Goal: Task Accomplishment & Management: Use online tool/utility

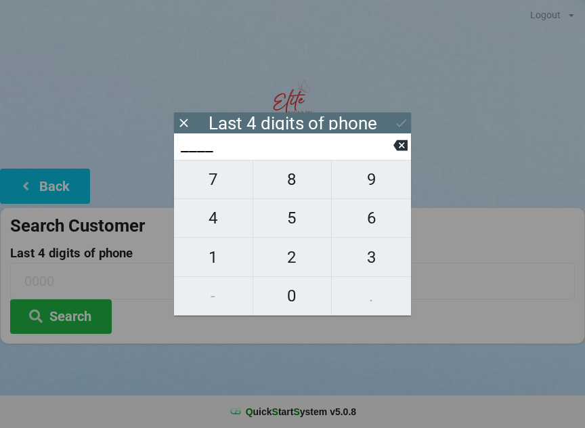
click at [371, 259] on span "3" at bounding box center [371, 257] width 79 height 28
type input "3___"
click at [217, 251] on span "1" at bounding box center [213, 257] width 79 height 28
type input "31__"
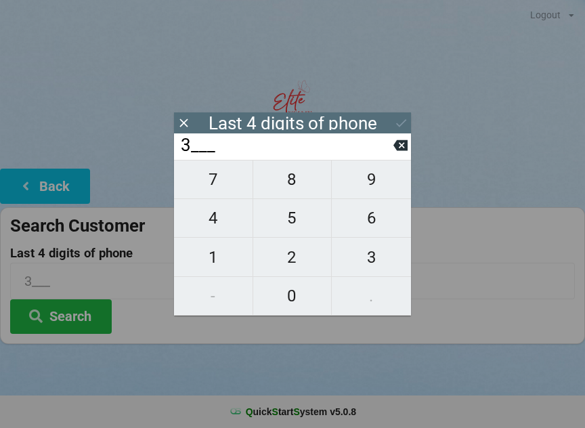
type input "31__"
click at [291, 216] on span "5" at bounding box center [292, 218] width 79 height 28
type input "315_"
click at [377, 257] on span "3" at bounding box center [371, 257] width 79 height 28
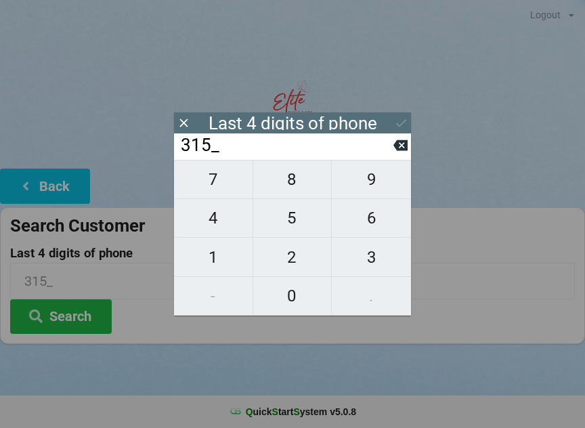
type input "3153"
click at [298, 259] on div "7 8 9 4 5 6 1 2 3 - 0 ." at bounding box center [292, 238] width 237 height 156
click at [369, 258] on div "7 8 9 4 5 6 1 2 3 - 0 ." at bounding box center [292, 238] width 237 height 156
click at [401, 145] on icon at bounding box center [401, 145] width 14 height 11
click at [404, 149] on icon at bounding box center [401, 145] width 14 height 11
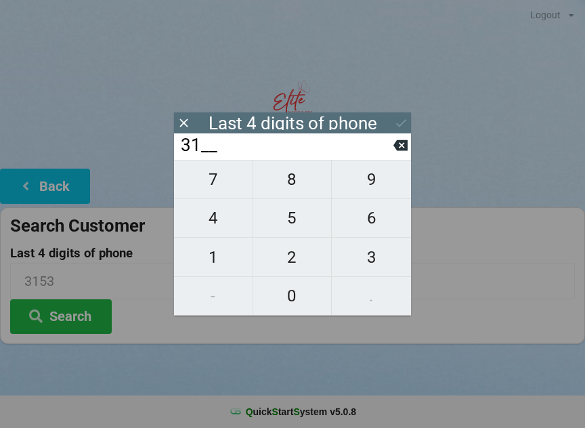
click at [397, 151] on icon at bounding box center [401, 145] width 14 height 11
click at [396, 151] on icon at bounding box center [401, 145] width 14 height 11
type input "____"
click at [400, 147] on icon at bounding box center [401, 145] width 14 height 11
click at [373, 251] on span "3" at bounding box center [371, 257] width 79 height 28
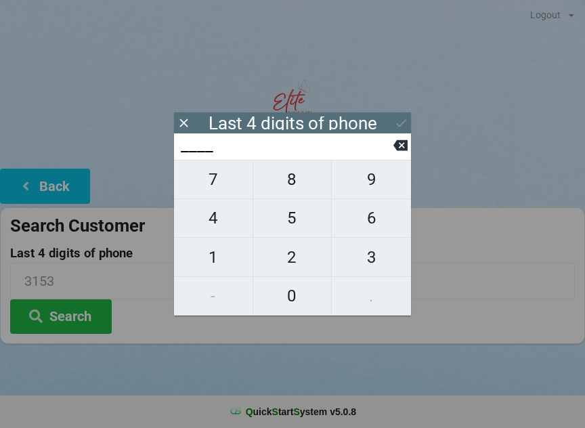
type input "3___"
click at [299, 174] on span "8" at bounding box center [292, 179] width 79 height 28
type input "38__"
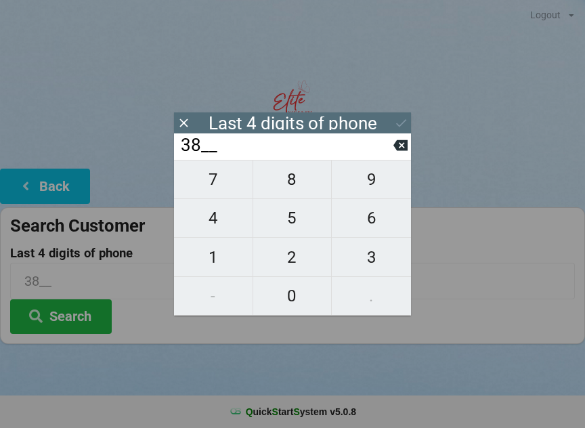
click at [300, 214] on span "5" at bounding box center [292, 218] width 79 height 28
type input "385_"
click at [293, 280] on button "0" at bounding box center [292, 296] width 79 height 39
type input "3850"
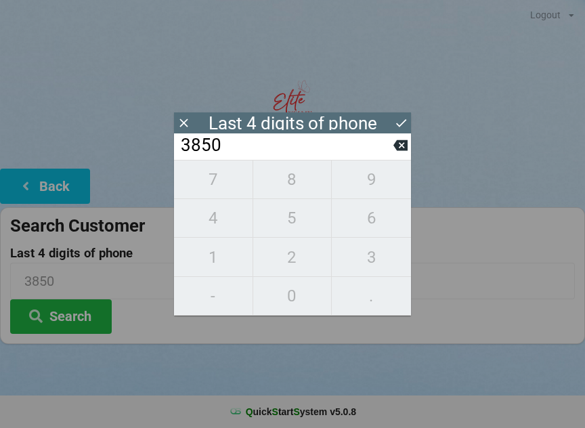
click at [398, 151] on icon at bounding box center [401, 145] width 14 height 11
type input "385_"
click at [295, 254] on span "2" at bounding box center [292, 257] width 79 height 28
type input "3852"
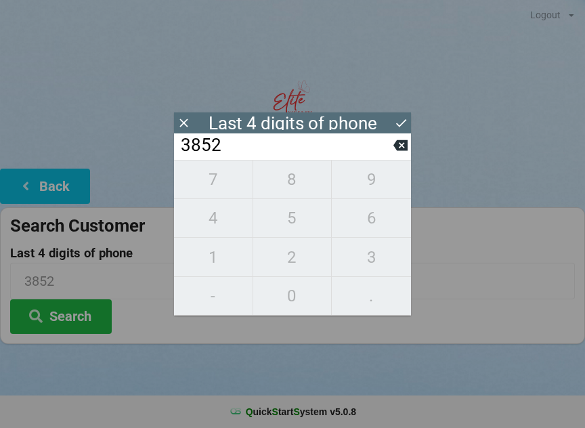
click at [402, 120] on icon at bounding box center [401, 123] width 14 height 14
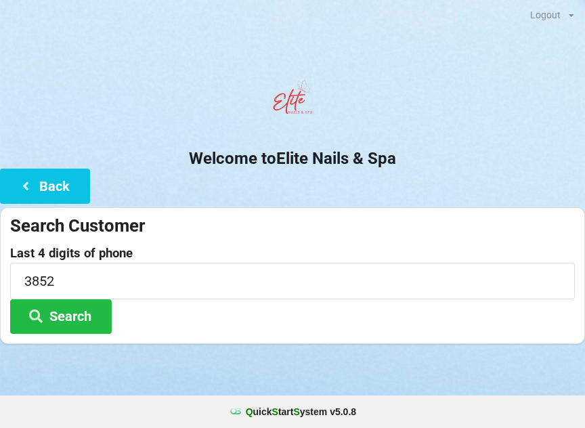
click at [95, 315] on button "Search" at bounding box center [61, 316] width 102 height 35
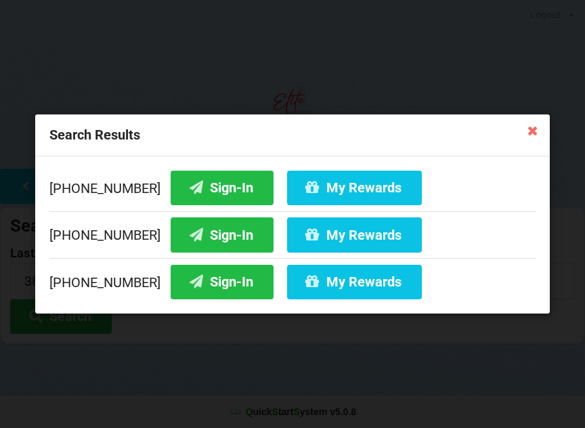
click at [213, 190] on button "Sign-In" at bounding box center [222, 188] width 103 height 35
